Goal: Entertainment & Leisure: Browse casually

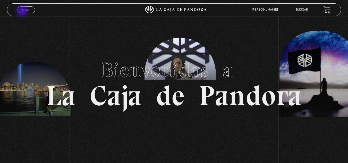
click at [23, 12] on link "Menu Cerrar" at bounding box center [27, 9] width 18 height 7
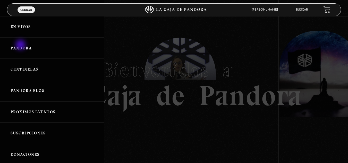
click at [21, 45] on link "Pandora" at bounding box center [52, 48] width 104 height 21
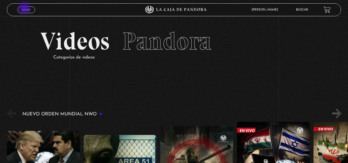
click at [24, 9] on span "Menu" at bounding box center [26, 9] width 9 height 3
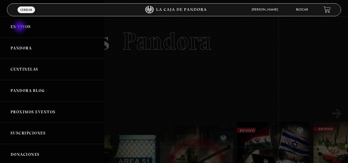
click at [20, 27] on link "En vivos" at bounding box center [52, 26] width 104 height 21
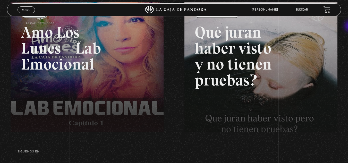
scroll to position [79, 0]
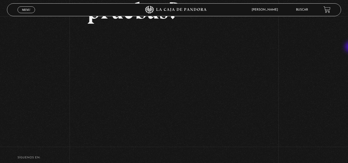
scroll to position [93, 0]
